Goal: Check status

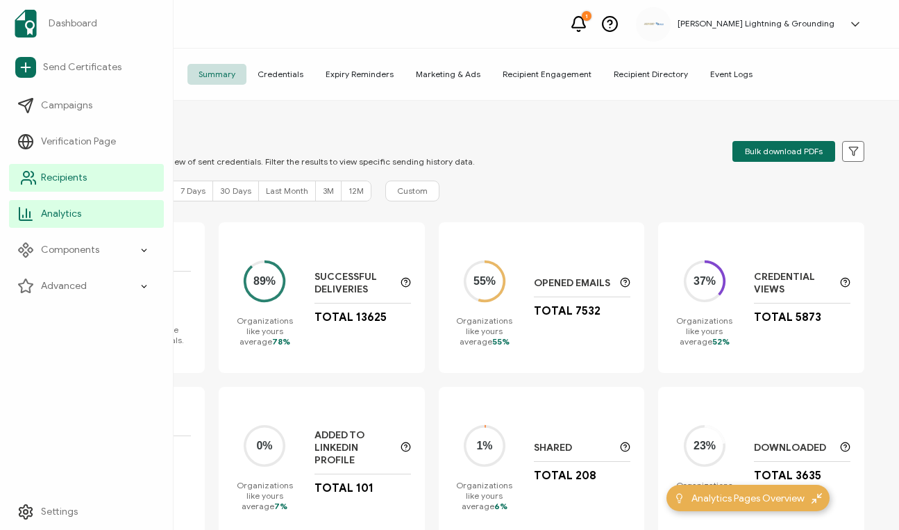
drag, startPoint x: 51, startPoint y: 187, endPoint x: 148, endPoint y: 177, distance: 97.7
click at [51, 187] on link "Recipients" at bounding box center [86, 178] width 155 height 28
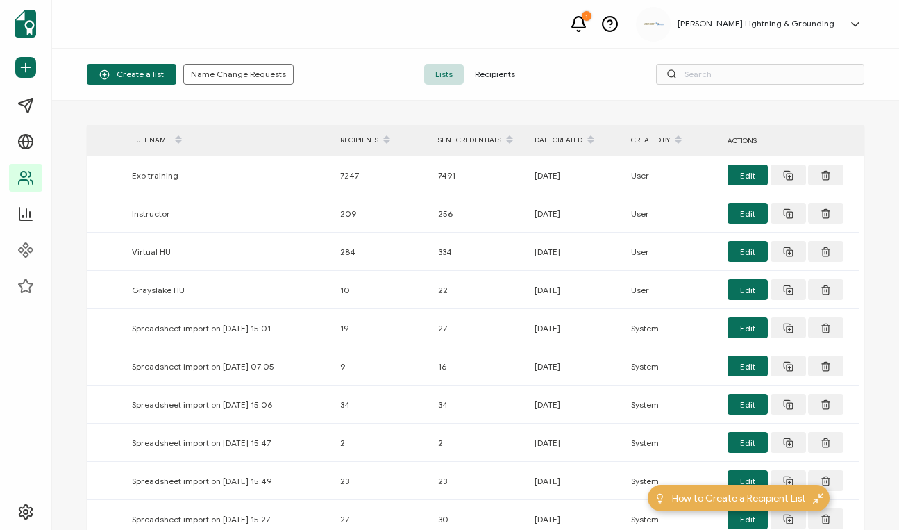
click at [510, 70] on span "Recipients" at bounding box center [495, 74] width 63 height 21
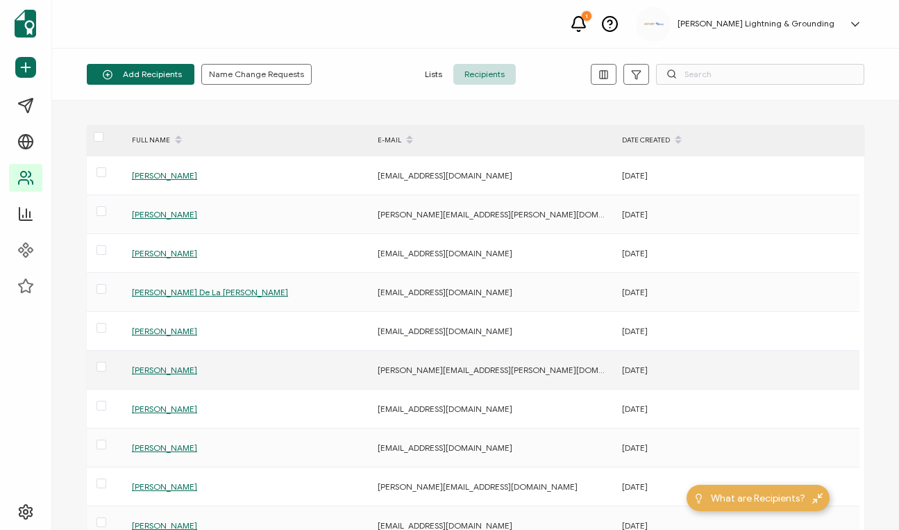
click at [186, 367] on span "[PERSON_NAME]" at bounding box center [164, 370] width 65 height 10
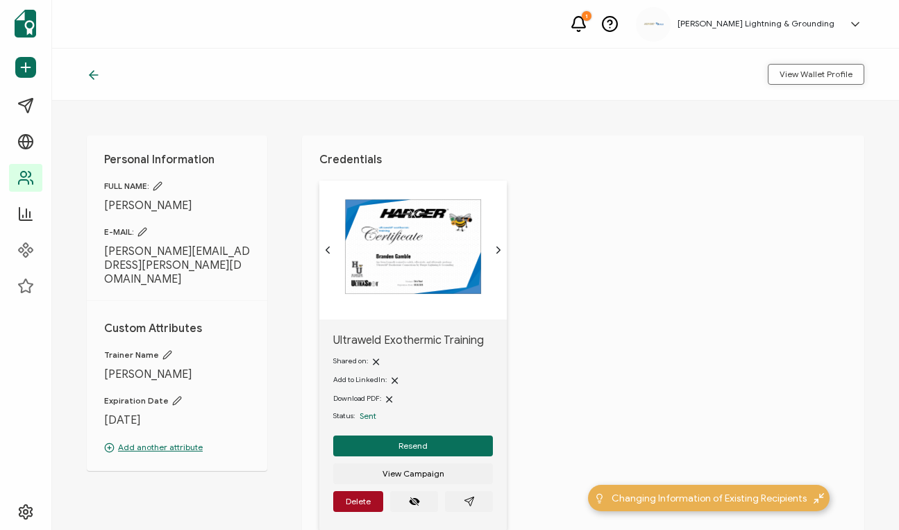
click at [838, 74] on span "View Wallet Profile" at bounding box center [816, 74] width 73 height 8
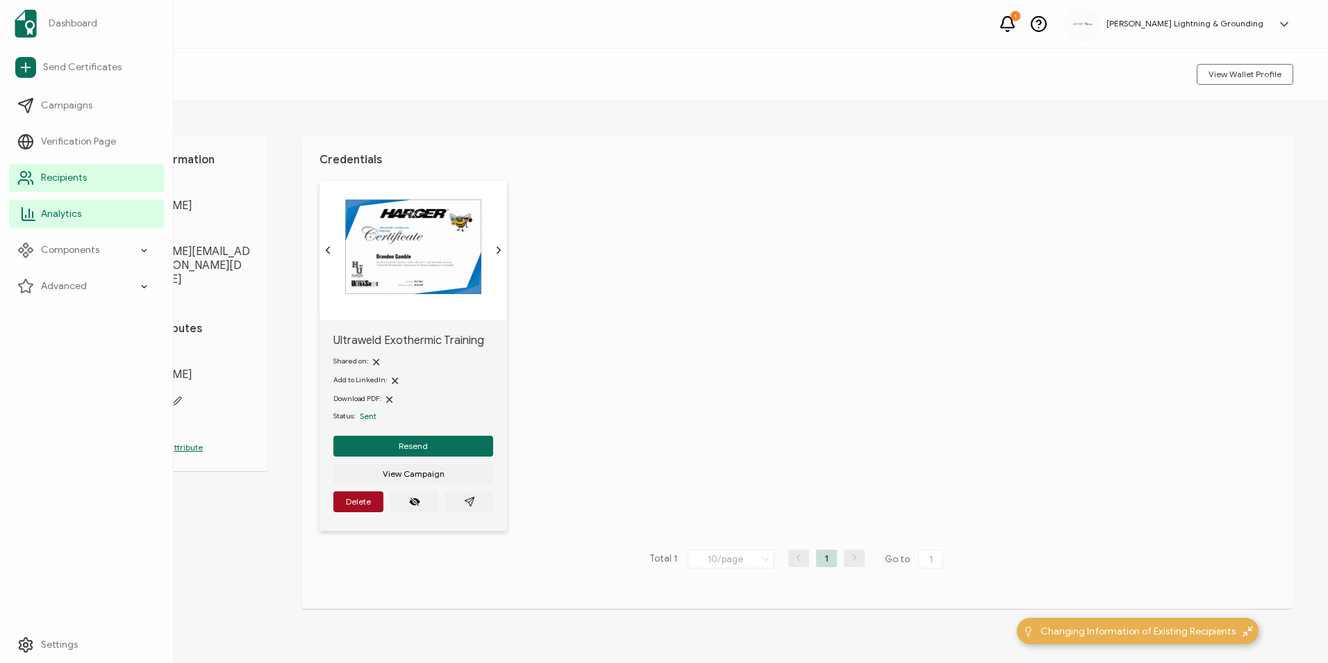
click at [58, 222] on link "Analytics" at bounding box center [86, 214] width 155 height 28
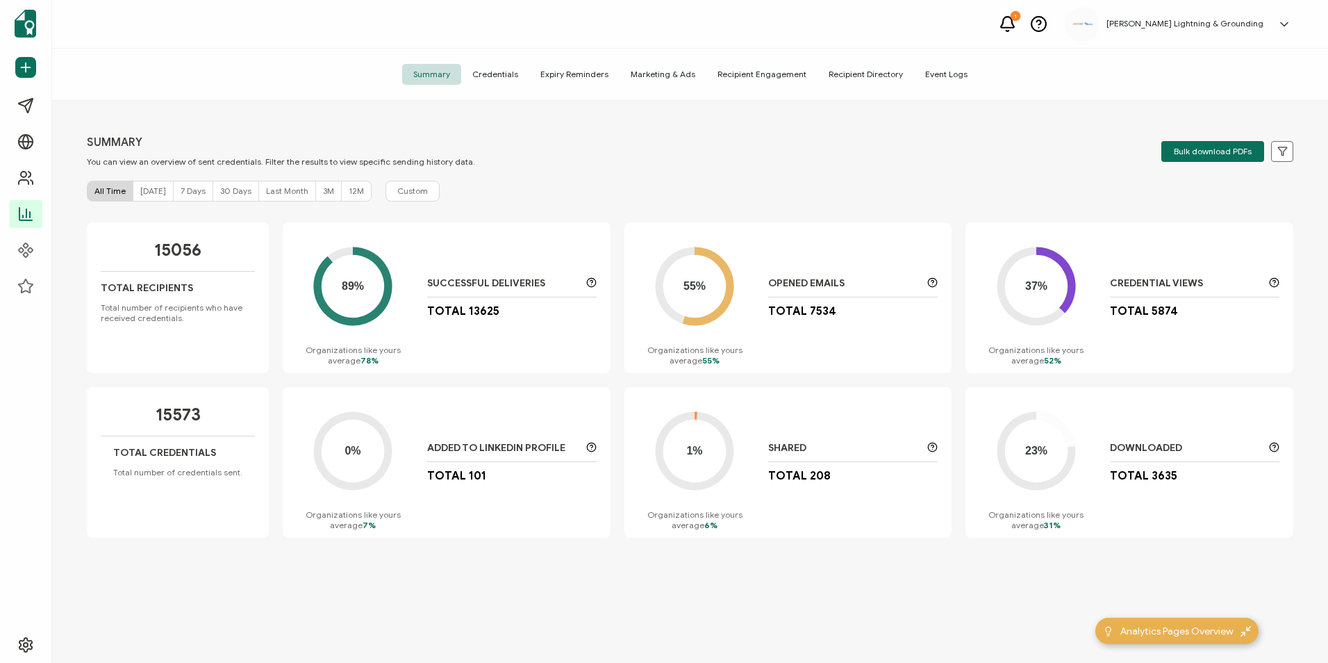
click at [542, 182] on div "All Time [DATE] 7 Days 30 Days Last Month 3M 12M Custom" at bounding box center [690, 191] width 1207 height 21
